Goal: Task Accomplishment & Management: Manage account settings

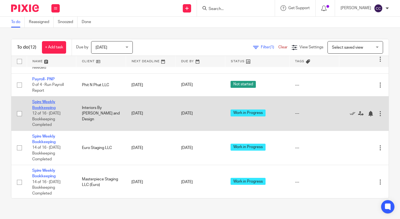
scroll to position [193, 0]
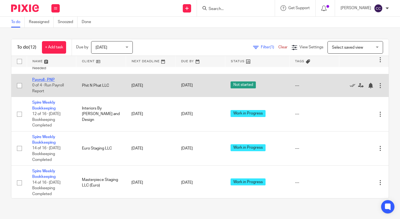
click at [48, 82] on link "Payroll- PNP" at bounding box center [43, 80] width 22 height 4
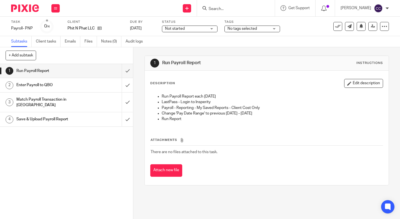
click at [192, 24] on label "Status" at bounding box center [189, 22] width 55 height 4
click at [189, 28] on span "Not started" at bounding box center [186, 29] width 42 height 6
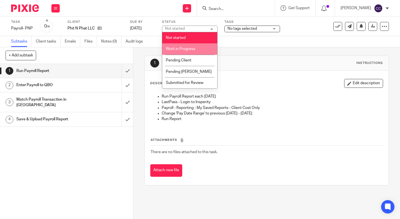
click at [186, 49] on span "Work in Progress" at bounding box center [180, 49] width 29 height 4
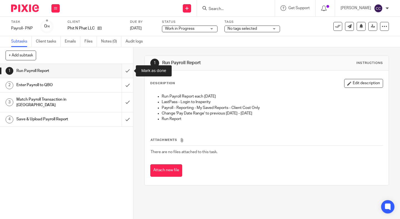
click at [128, 72] on input "submit" at bounding box center [66, 71] width 133 height 14
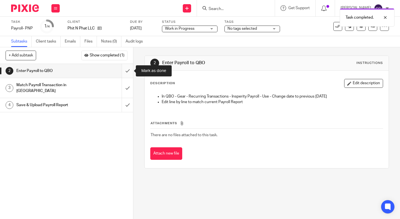
click at [126, 72] on input "submit" at bounding box center [66, 71] width 133 height 14
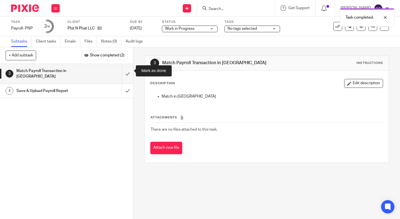
click at [126, 72] on input "submit" at bounding box center [66, 74] width 133 height 20
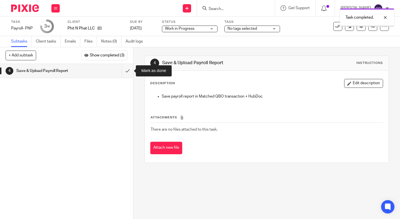
click at [126, 72] on input "submit" at bounding box center [66, 71] width 133 height 14
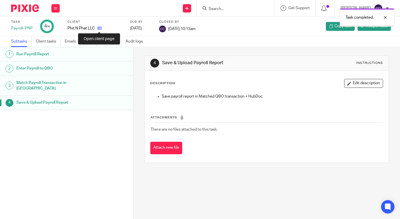
click at [99, 28] on icon at bounding box center [99, 28] width 4 height 4
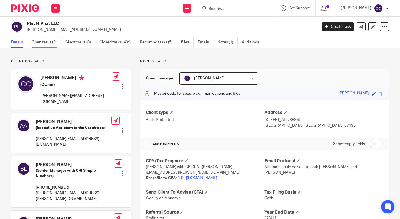
click at [42, 42] on link "Open tasks (3)" at bounding box center [46, 42] width 29 height 11
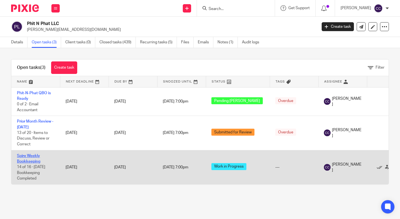
click at [25, 162] on link "Spire Weekly Bookkeeping" at bounding box center [28, 158] width 23 height 9
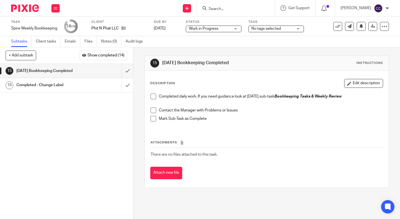
click at [154, 99] on span at bounding box center [153, 97] width 6 height 6
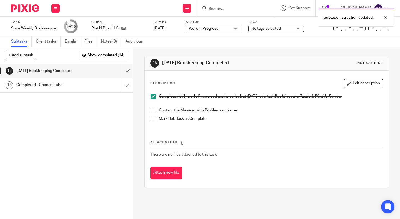
click at [153, 111] on span at bounding box center [153, 110] width 6 height 6
click at [153, 118] on span at bounding box center [153, 119] width 6 height 6
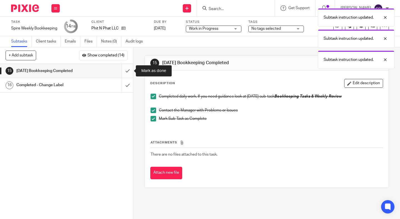
click at [124, 74] on input "submit" at bounding box center [66, 71] width 133 height 14
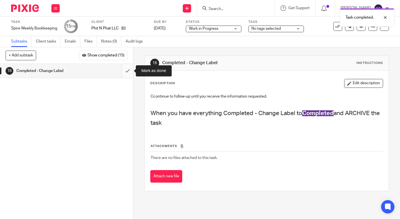
click at [126, 71] on input "submit" at bounding box center [66, 71] width 133 height 14
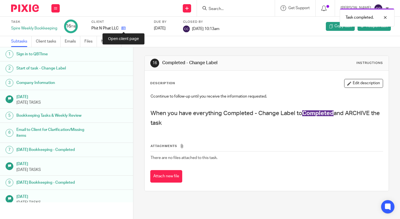
click at [124, 29] on icon at bounding box center [123, 28] width 4 height 4
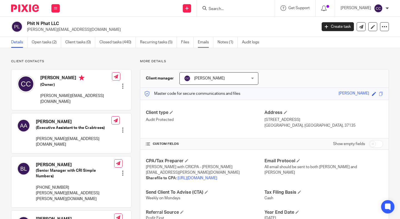
click at [203, 44] on link "Emails" at bounding box center [206, 42] width 16 height 11
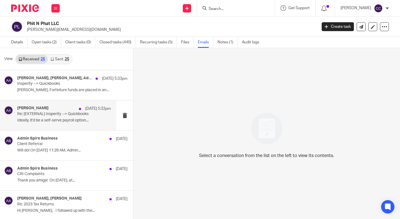
click at [36, 117] on div "Amanda Aksamit Aug 14 5:32pm Re: [EXTERNAL] Insperity --> Quickbooks Ideally, i…" at bounding box center [64, 115] width 94 height 19
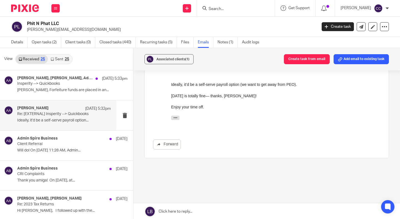
scroll to position [59, 0]
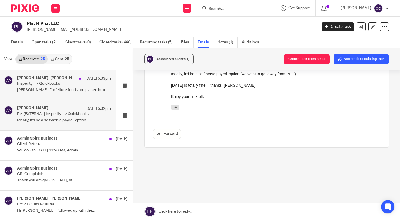
click at [35, 83] on p "Insperity --> Quickbooks" at bounding box center [54, 83] width 75 height 5
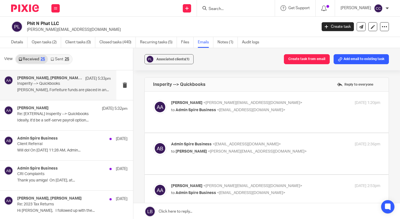
scroll to position [0, 0]
click at [276, 105] on p "Amanda Aksamit <amanda@teamnobs.com>" at bounding box center [240, 103] width 139 height 6
checkbox input "true"
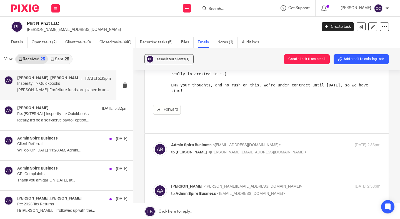
scroll to position [151, 0]
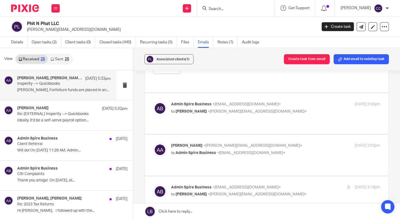
click at [278, 108] on p "to Amanda Aksamit <amanda@teamnobs.com>" at bounding box center [240, 111] width 139 height 6
checkbox input "true"
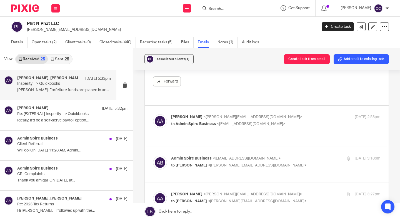
scroll to position [309, 0]
click at [284, 127] on label at bounding box center [267, 126] width 244 height 41
click at [153, 114] on input "checkbox" at bounding box center [153, 114] width 0 height 0
checkbox input "true"
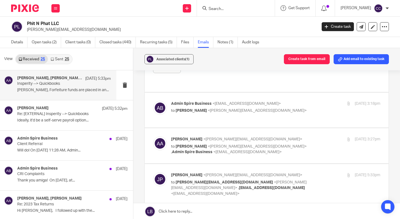
scroll to position [438, 0]
click at [293, 107] on p "to Amanda Aksamit <amanda@teamnobs.com>" at bounding box center [240, 110] width 139 height 6
checkbox input "true"
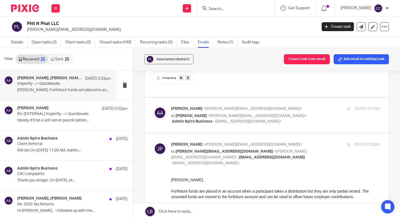
scroll to position [762, 0]
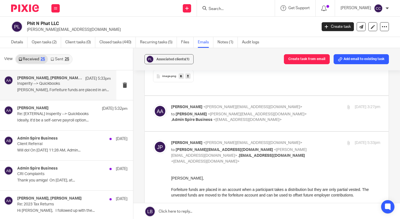
click at [330, 104] on div "Amanda Aksamit <amanda@teamnobs.com> to Jennifer Plesniak <j.plesniak@ascensus.…" at bounding box center [275, 113] width 209 height 19
checkbox input "true"
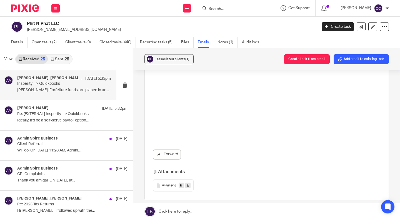
scroll to position [1626, 0]
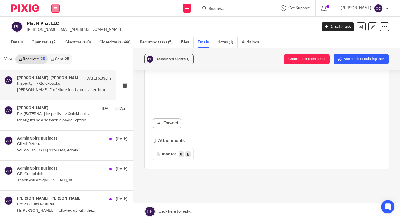
click at [55, 9] on icon at bounding box center [55, 8] width 3 height 3
click at [51, 26] on link "Work" at bounding box center [52, 26] width 9 height 4
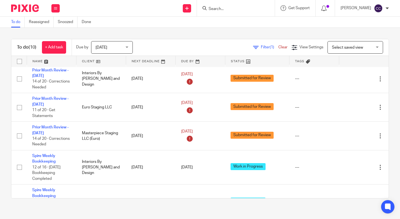
scroll to position [178, 0]
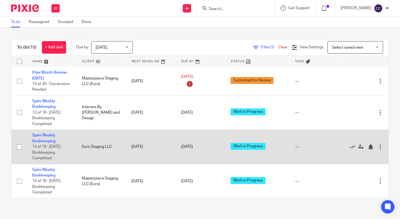
click at [43, 136] on td "Spire Weekly Bookkeeping 14 of 16 · [DATE] Bookkeeping Completed" at bounding box center [52, 147] width 50 height 34
click at [43, 133] on link "Spire Weekly Bookkeeping" at bounding box center [43, 137] width 23 height 9
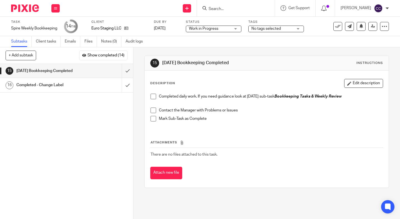
click at [153, 95] on span at bounding box center [153, 97] width 6 height 6
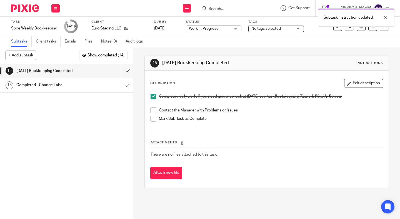
click at [155, 110] on span at bounding box center [153, 110] width 6 height 6
click at [155, 118] on span at bounding box center [153, 119] width 6 height 6
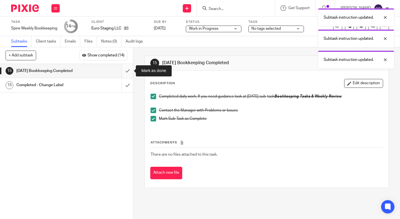
click at [127, 70] on input "submit" at bounding box center [66, 71] width 133 height 14
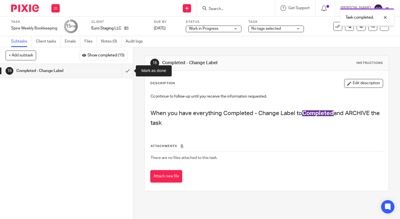
click at [127, 70] on input "submit" at bounding box center [66, 71] width 133 height 14
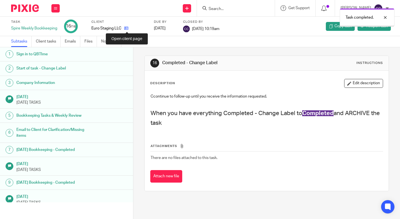
click at [128, 29] on icon at bounding box center [126, 28] width 4 height 4
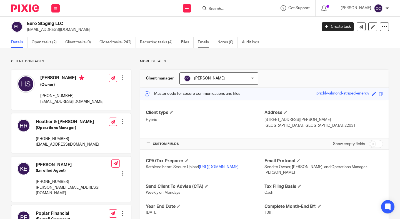
click at [202, 42] on link "Emails" at bounding box center [206, 42] width 16 height 11
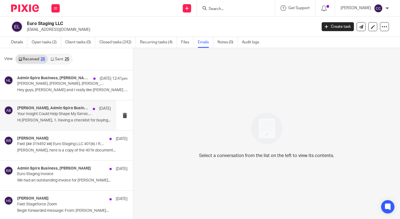
click at [64, 113] on p "Your Insight Could Help Shape My Service Launch" at bounding box center [54, 114] width 75 height 5
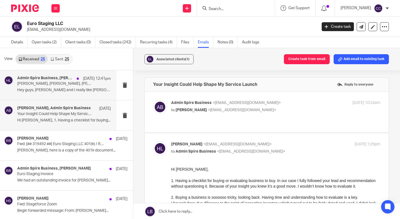
click at [59, 88] on p "Hey guys, Lilly and I really like Hormozi and..." at bounding box center [64, 90] width 94 height 5
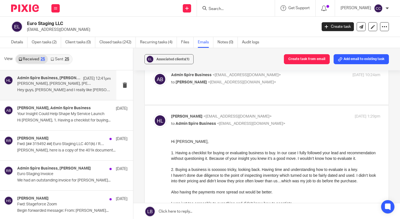
scroll to position [28, 0]
click at [272, 81] on p "to Hana Slivka <hana@eurostaging.com>" at bounding box center [240, 82] width 139 height 6
checkbox input "true"
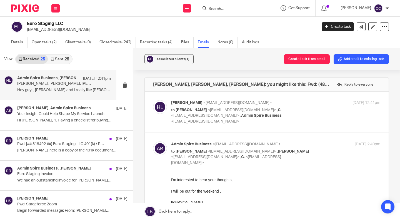
scroll to position [0, 0]
click at [282, 120] on label at bounding box center [267, 112] width 244 height 41
click at [153, 100] on input "checkbox" at bounding box center [153, 100] width 0 height 0
checkbox input "true"
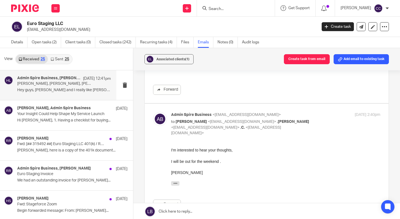
scroll to position [179, 0]
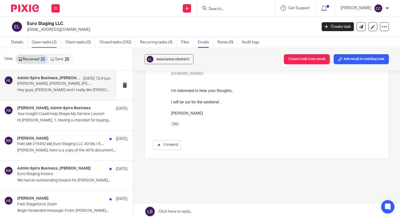
click at [42, 40] on link "Open tasks (2)" at bounding box center [46, 42] width 29 height 11
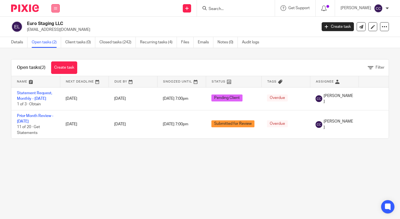
click at [54, 10] on icon at bounding box center [55, 8] width 3 height 3
click at [53, 25] on link "Work" at bounding box center [52, 26] width 9 height 4
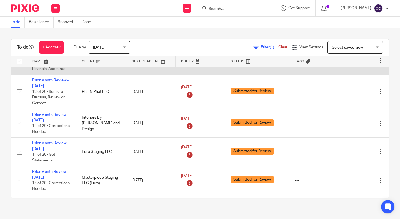
scroll to position [143, 0]
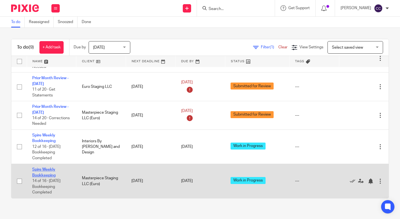
click at [42, 175] on link "Spire Weekly Bookkeeping" at bounding box center [43, 171] width 23 height 9
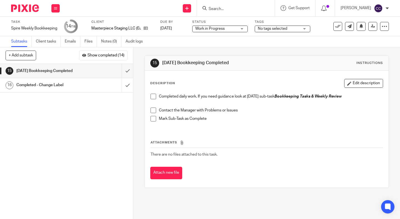
click at [155, 97] on span at bounding box center [153, 97] width 6 height 6
click at [155, 108] on span at bounding box center [153, 110] width 6 height 6
click at [155, 118] on span at bounding box center [153, 119] width 6 height 6
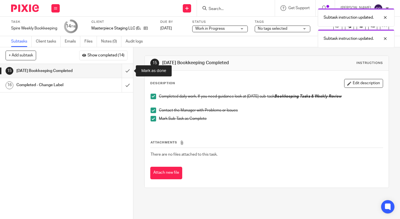
click at [127, 74] on input "submit" at bounding box center [66, 71] width 133 height 14
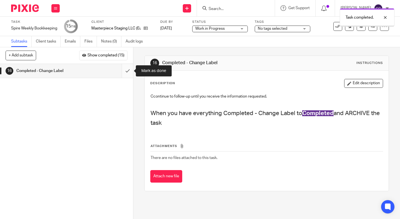
click at [126, 72] on input "submit" at bounding box center [66, 71] width 133 height 14
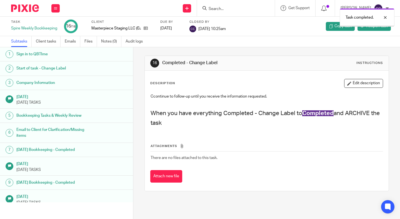
click at [58, 6] on button at bounding box center [55, 8] width 8 height 8
click at [54, 24] on link "Work" at bounding box center [53, 26] width 10 height 4
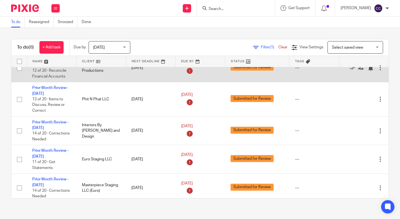
scroll to position [107, 0]
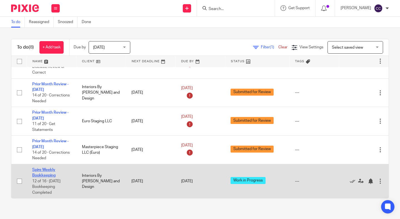
click at [47, 175] on link "Spire Weekly Bookkeeping" at bounding box center [43, 172] width 23 height 9
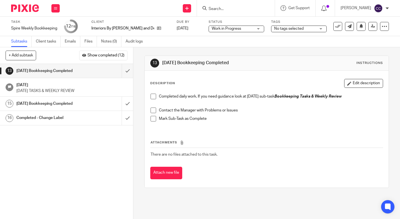
click at [154, 96] on span at bounding box center [153, 97] width 6 height 6
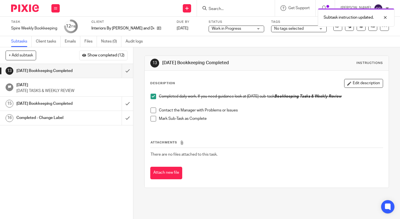
click at [154, 108] on span at bounding box center [153, 110] width 6 height 6
click at [154, 117] on span at bounding box center [153, 119] width 6 height 6
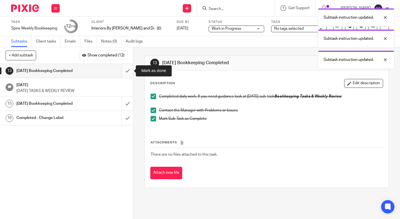
click at [127, 66] on input "submit" at bounding box center [66, 71] width 133 height 14
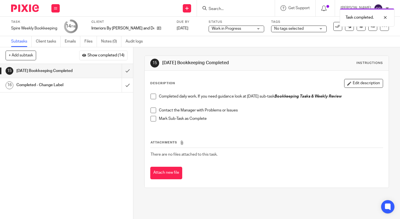
click at [155, 96] on span at bounding box center [153, 97] width 6 height 6
click at [154, 109] on span at bounding box center [153, 110] width 6 height 6
click at [154, 119] on span at bounding box center [153, 119] width 6 height 6
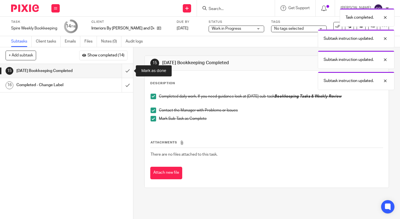
click at [126, 71] on input "submit" at bounding box center [66, 71] width 133 height 14
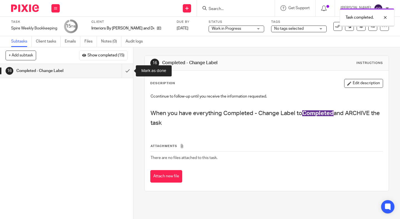
click at [126, 71] on input "submit" at bounding box center [66, 71] width 133 height 14
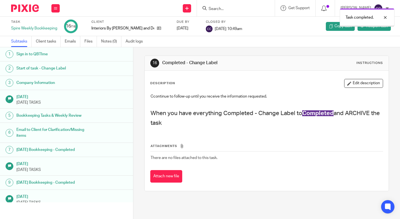
click at [157, 29] on icon at bounding box center [159, 28] width 4 height 4
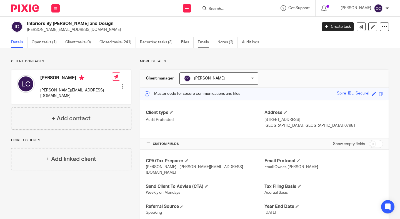
click at [204, 44] on link "Emails" at bounding box center [206, 42] width 16 height 11
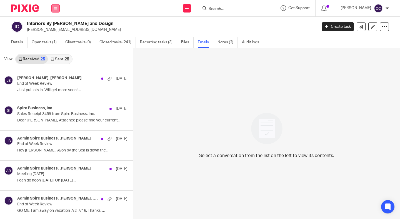
click at [57, 7] on icon at bounding box center [55, 8] width 3 height 3
click at [52, 26] on link "Work" at bounding box center [52, 26] width 9 height 4
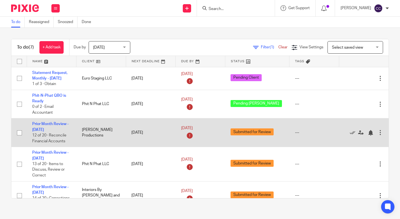
scroll to position [72, 0]
